Goal: Task Accomplishment & Management: Complete application form

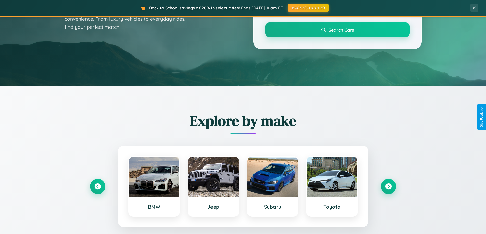
scroll to position [351, 0]
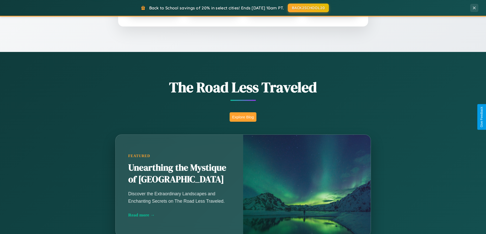
click at [243, 117] on button "Explore Blog" at bounding box center [243, 116] width 27 height 9
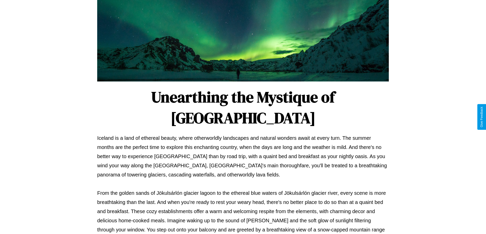
scroll to position [165, 0]
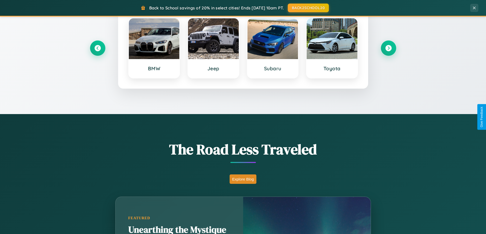
scroll to position [220, 0]
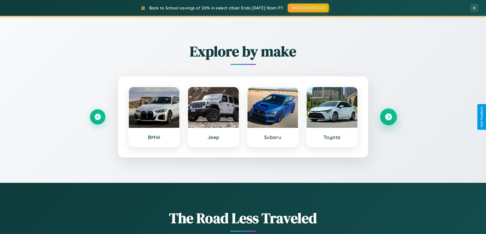
click at [388, 117] on icon at bounding box center [388, 117] width 7 height 7
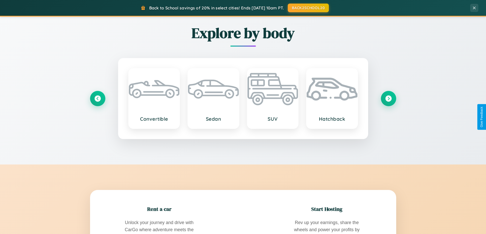
scroll to position [819, 0]
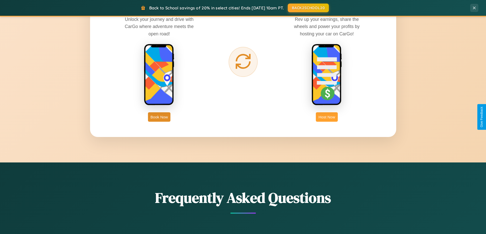
click at [327, 117] on button "Host Now" at bounding box center [327, 116] width 22 height 9
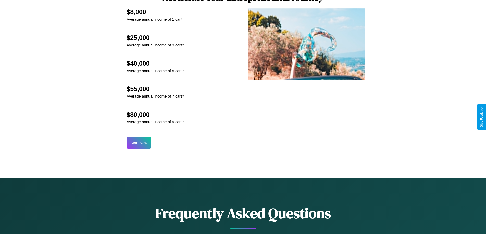
scroll to position [689, 0]
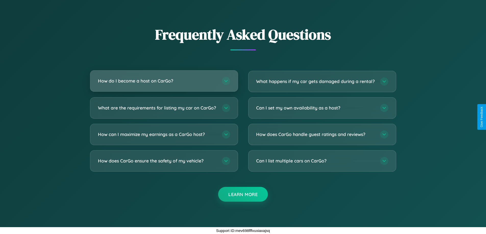
click at [164, 78] on h3 "How do I become a host on CarGo?" at bounding box center [157, 81] width 119 height 6
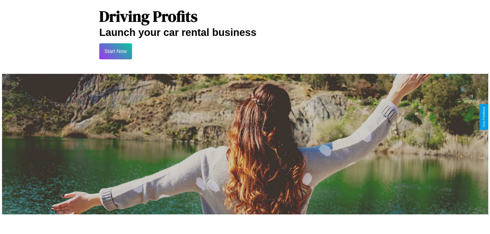
scroll to position [0, 0]
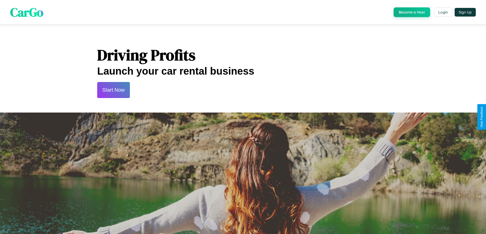
click at [113, 90] on button "Start Now" at bounding box center [113, 90] width 33 height 16
